Goal: Information Seeking & Learning: Learn about a topic

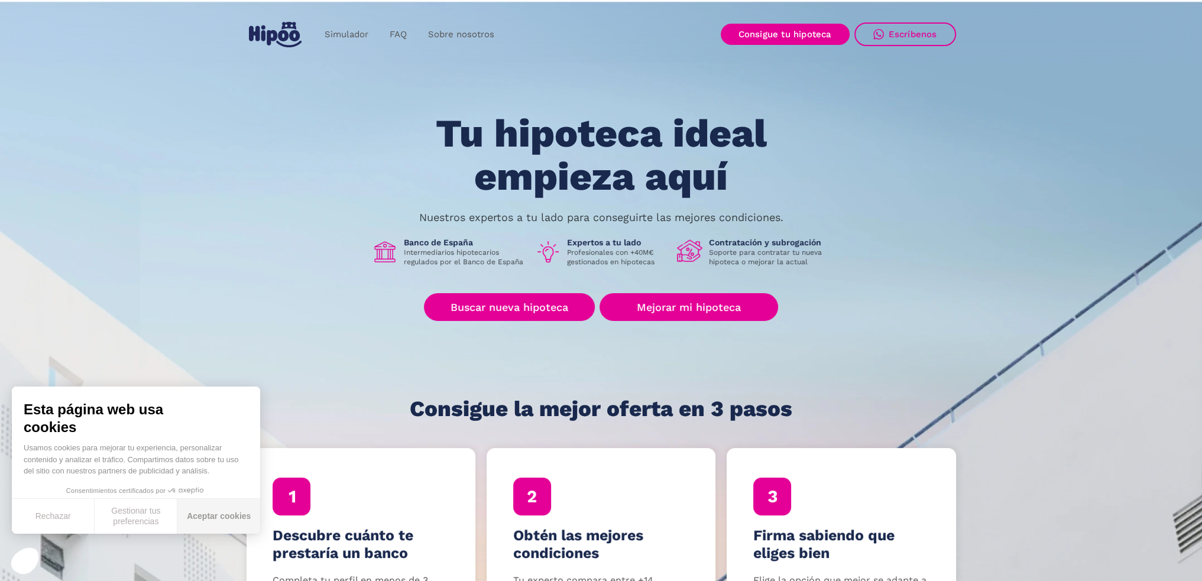
click at [237, 506] on button "Aceptar cookies" at bounding box center [218, 516] width 83 height 35
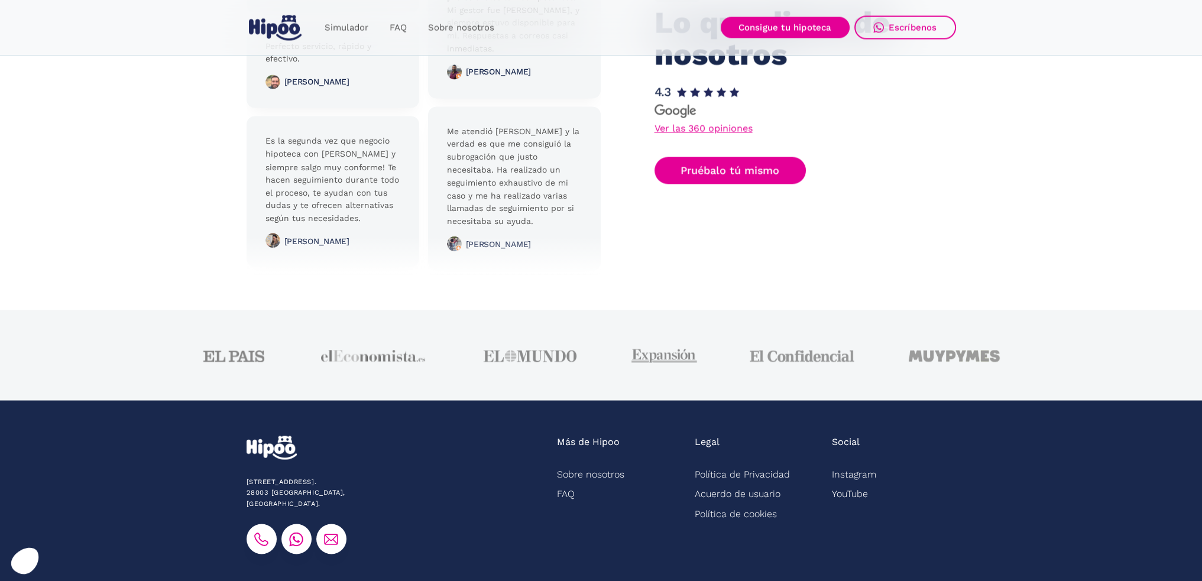
scroll to position [2909, 0]
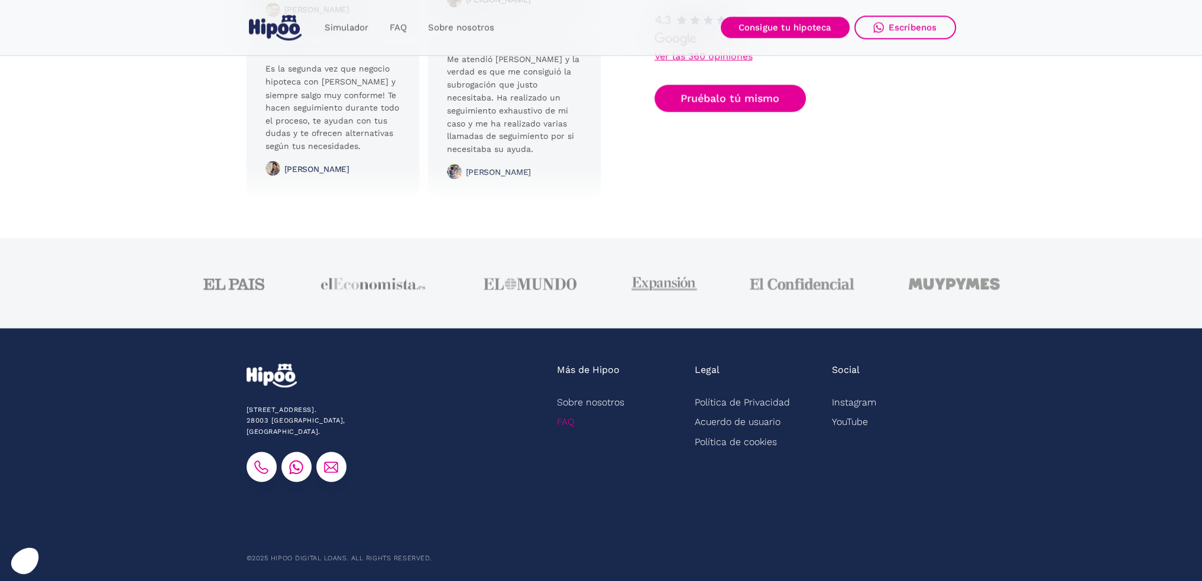
click at [571, 421] on link "FAQ" at bounding box center [566, 422] width 18 height 20
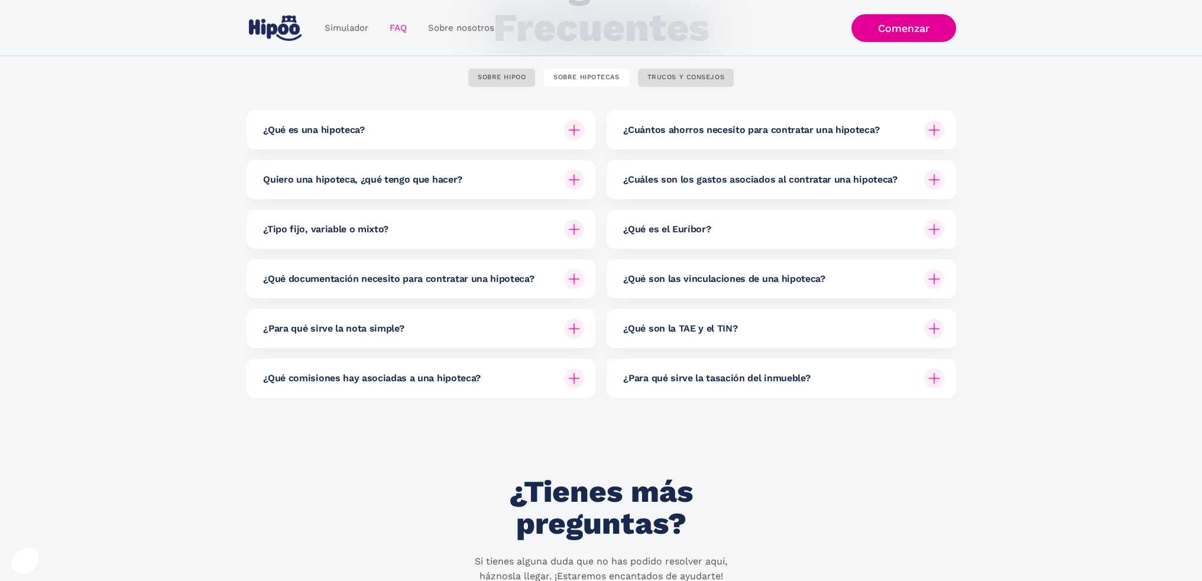
scroll to position [165, 0]
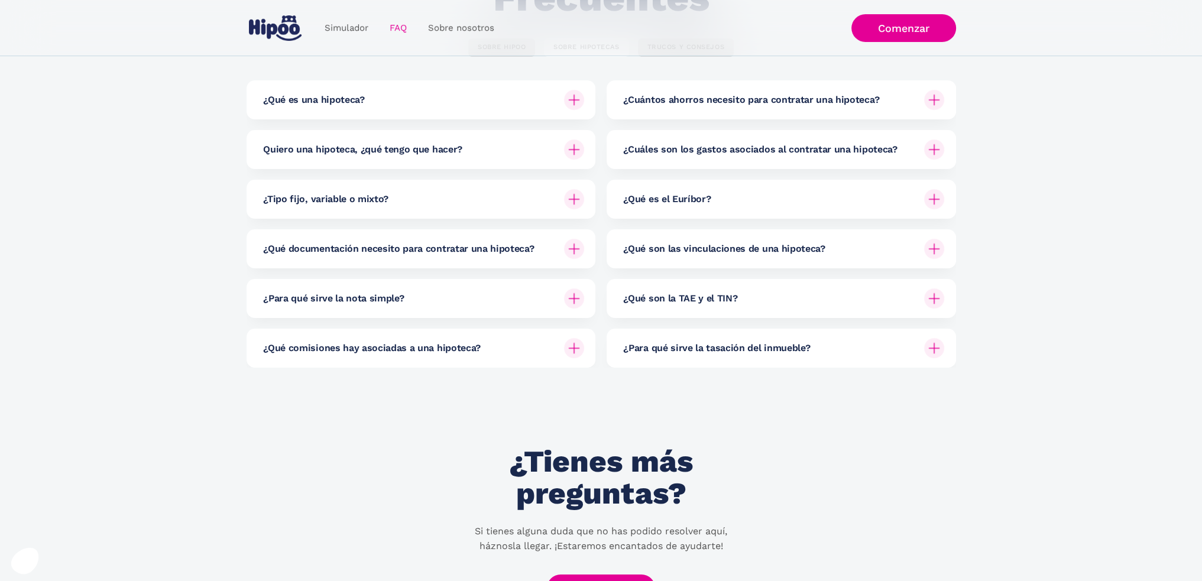
click at [527, 340] on div "¿Qué comisiones hay asociadas a una hipoteca?" at bounding box center [423, 348] width 321 height 39
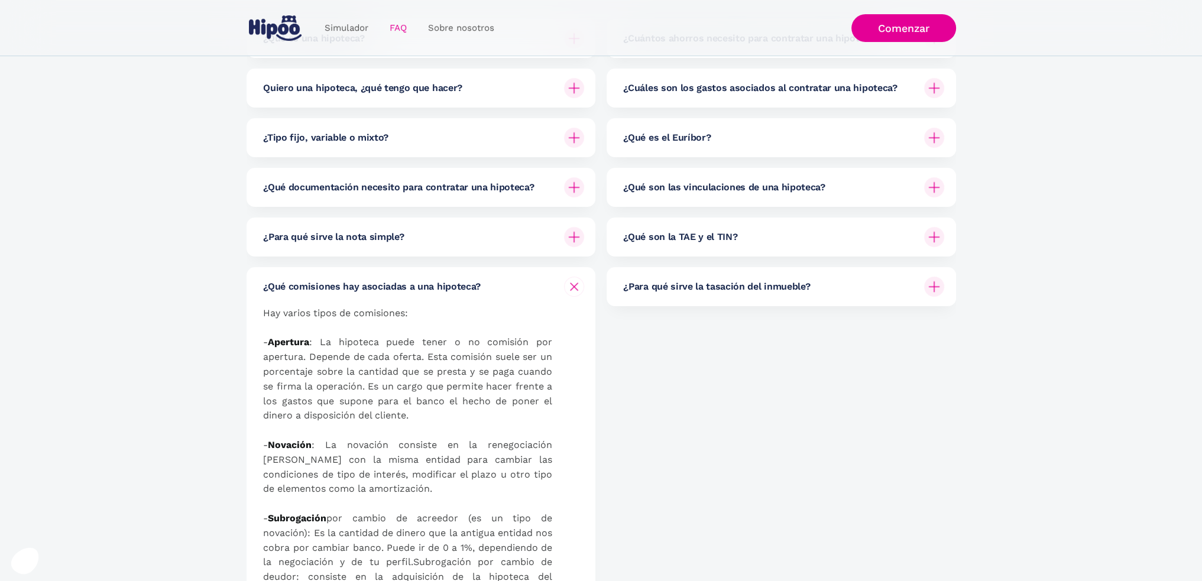
scroll to position [216, 0]
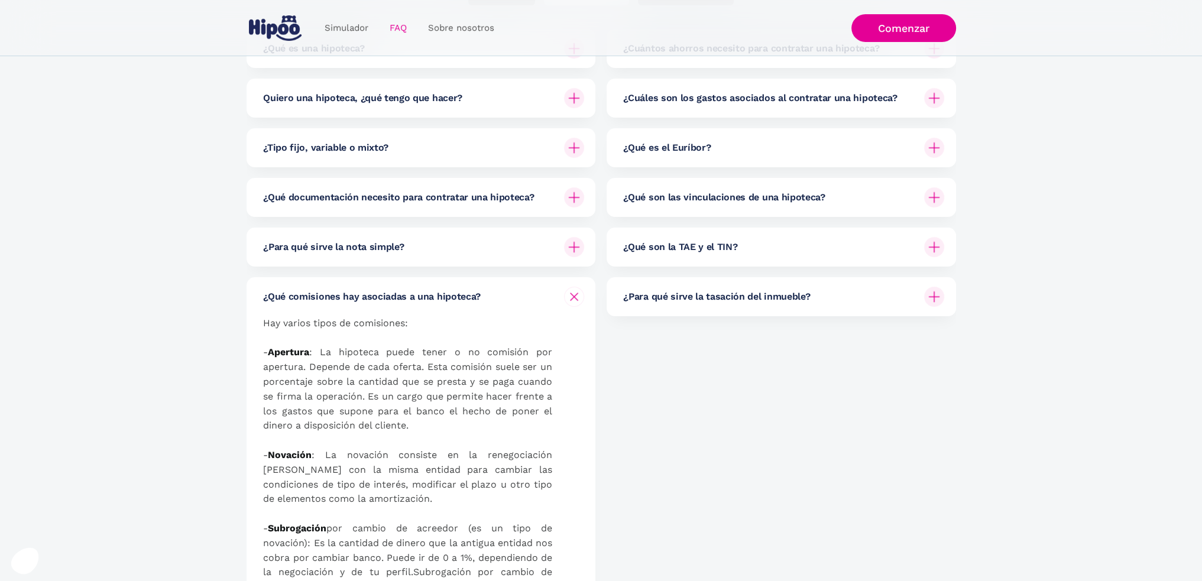
click at [472, 302] on h6 "¿Qué comisiones hay asociadas a una hipoteca?" at bounding box center [372, 296] width 218 height 13
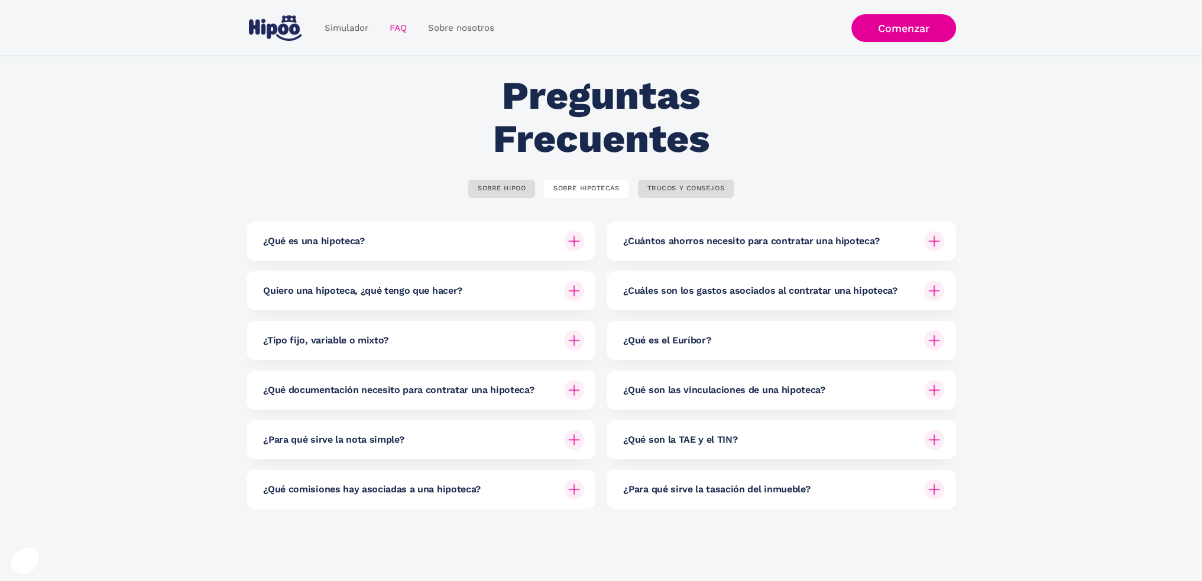
scroll to position [23, 0]
click at [509, 191] on div "SOBRE HIPOO" at bounding box center [502, 189] width 48 height 9
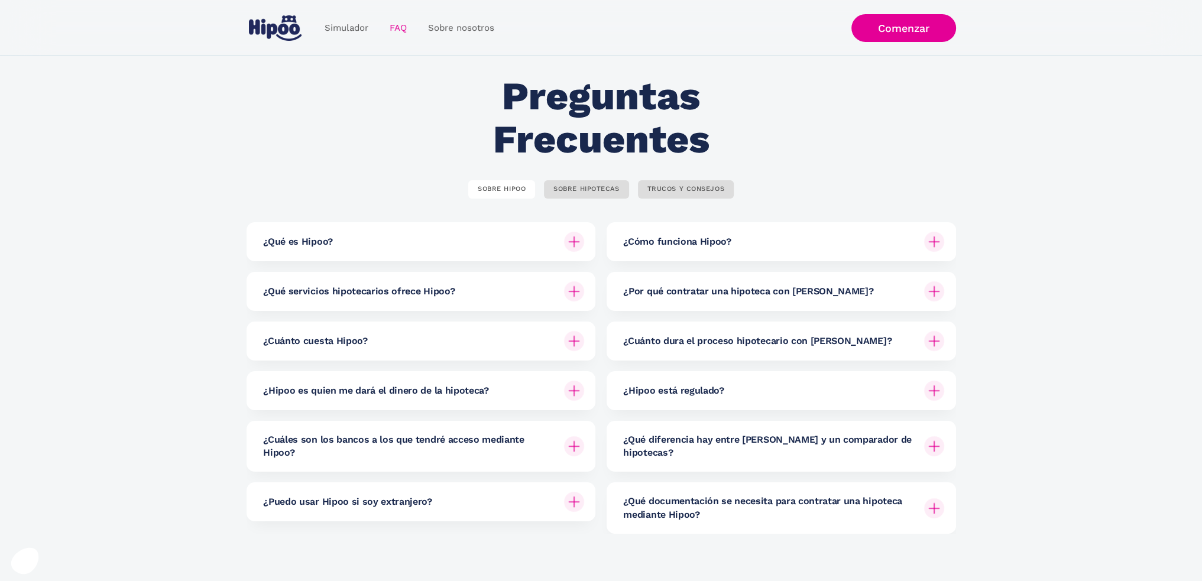
click at [286, 335] on h6 "¿Cuánto cuesta Hipoo?" at bounding box center [315, 341] width 104 height 13
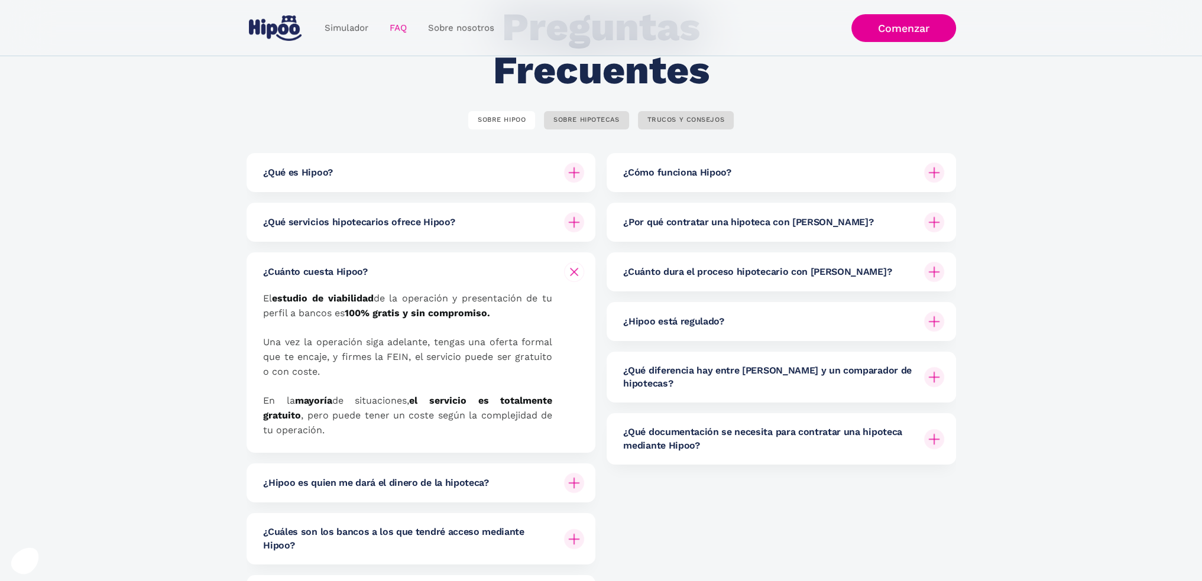
scroll to position [92, 0]
click at [909, 377] on h6 "¿Qué diferencia hay entre Hipoo y un comparador de hipotecas?" at bounding box center [769, 378] width 292 height 27
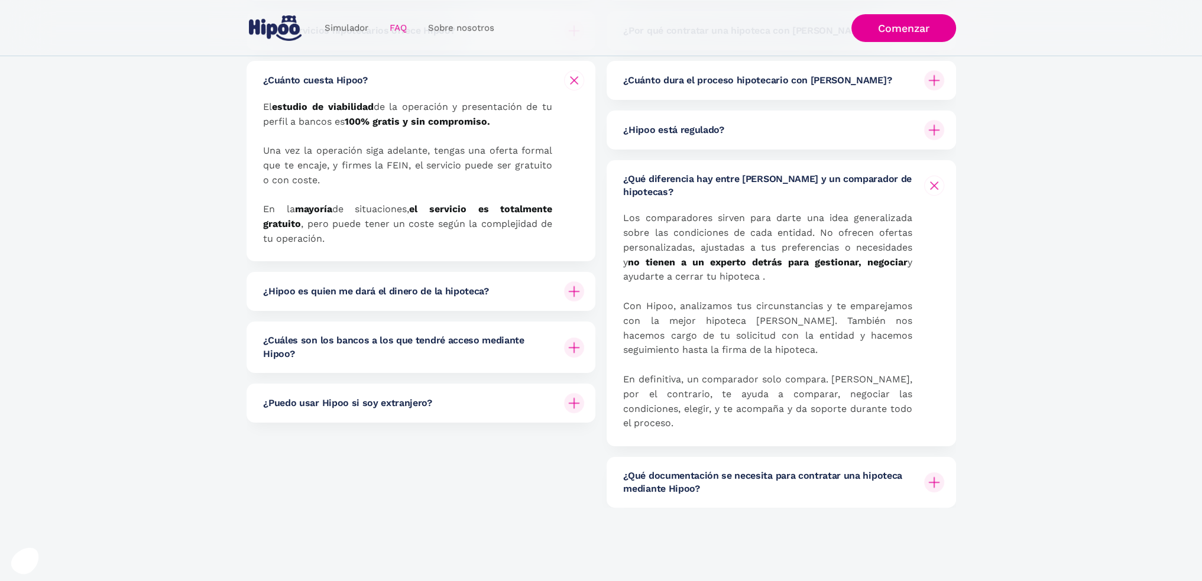
scroll to position [0, 0]
